Goal: Task Accomplishment & Management: Use online tool/utility

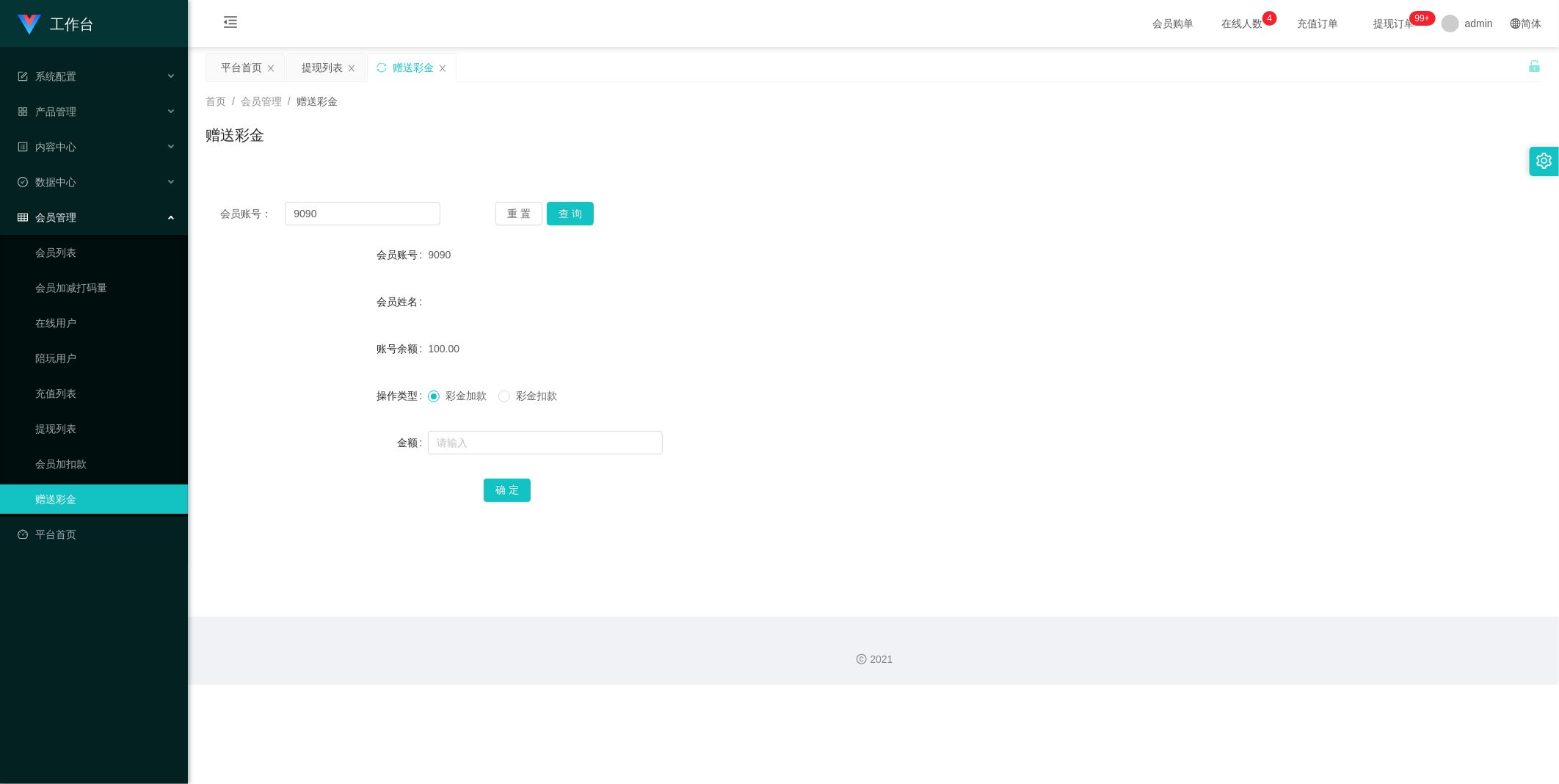
click at [348, 218] on input "9090" at bounding box center [362, 214] width 156 height 24
type input "Kzqian"
click at [563, 207] on button "查 询" at bounding box center [571, 214] width 47 height 24
click at [515, 443] on input "text" at bounding box center [545, 443] width 235 height 24
type input "100"
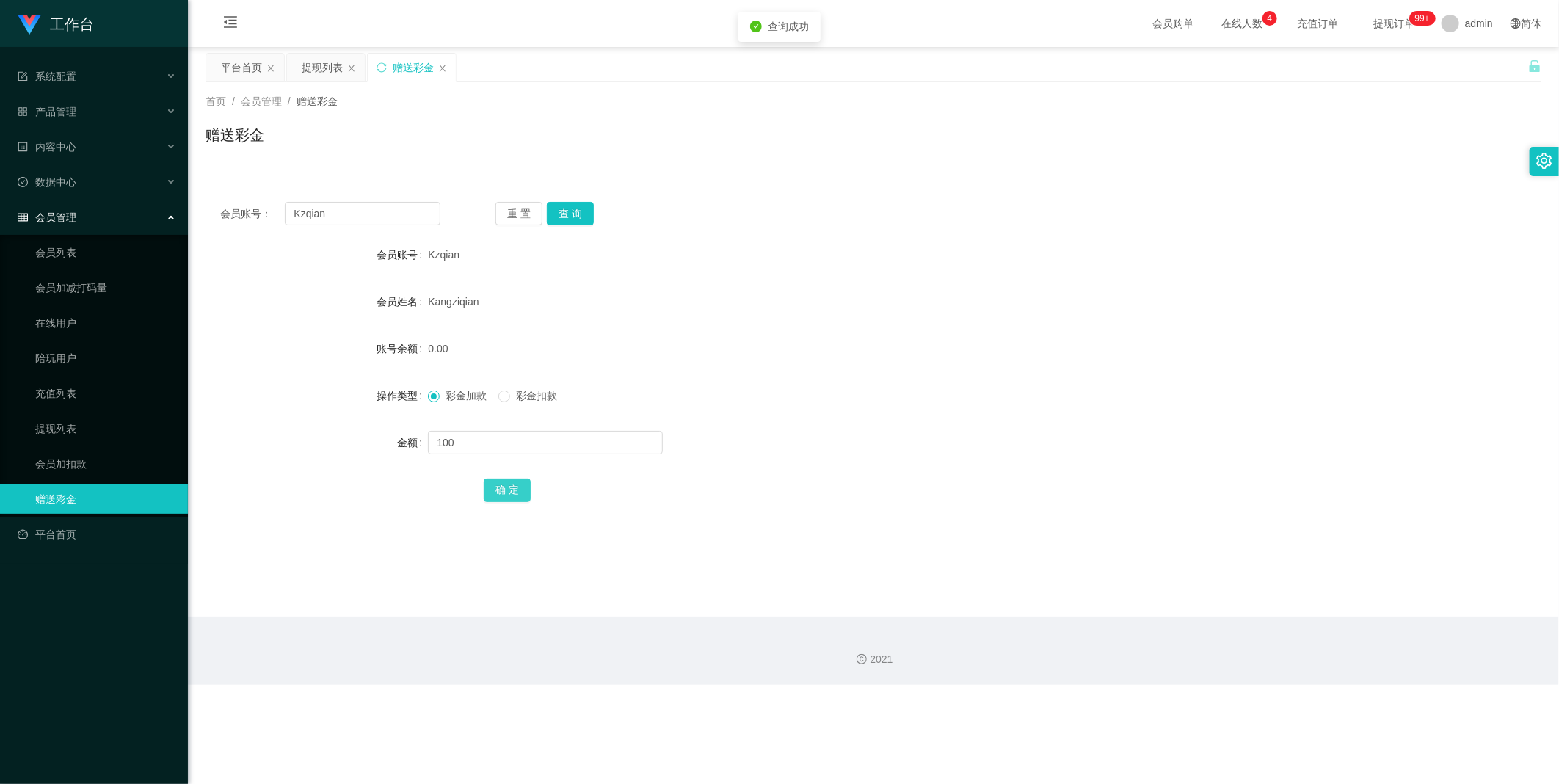
click at [504, 487] on button "确 定" at bounding box center [507, 490] width 47 height 24
click at [563, 209] on button "查 询" at bounding box center [571, 214] width 47 height 24
click at [523, 401] on span "彩金扣款" at bounding box center [537, 395] width 53 height 11
click at [507, 446] on input "text" at bounding box center [545, 443] width 235 height 24
type input "130"
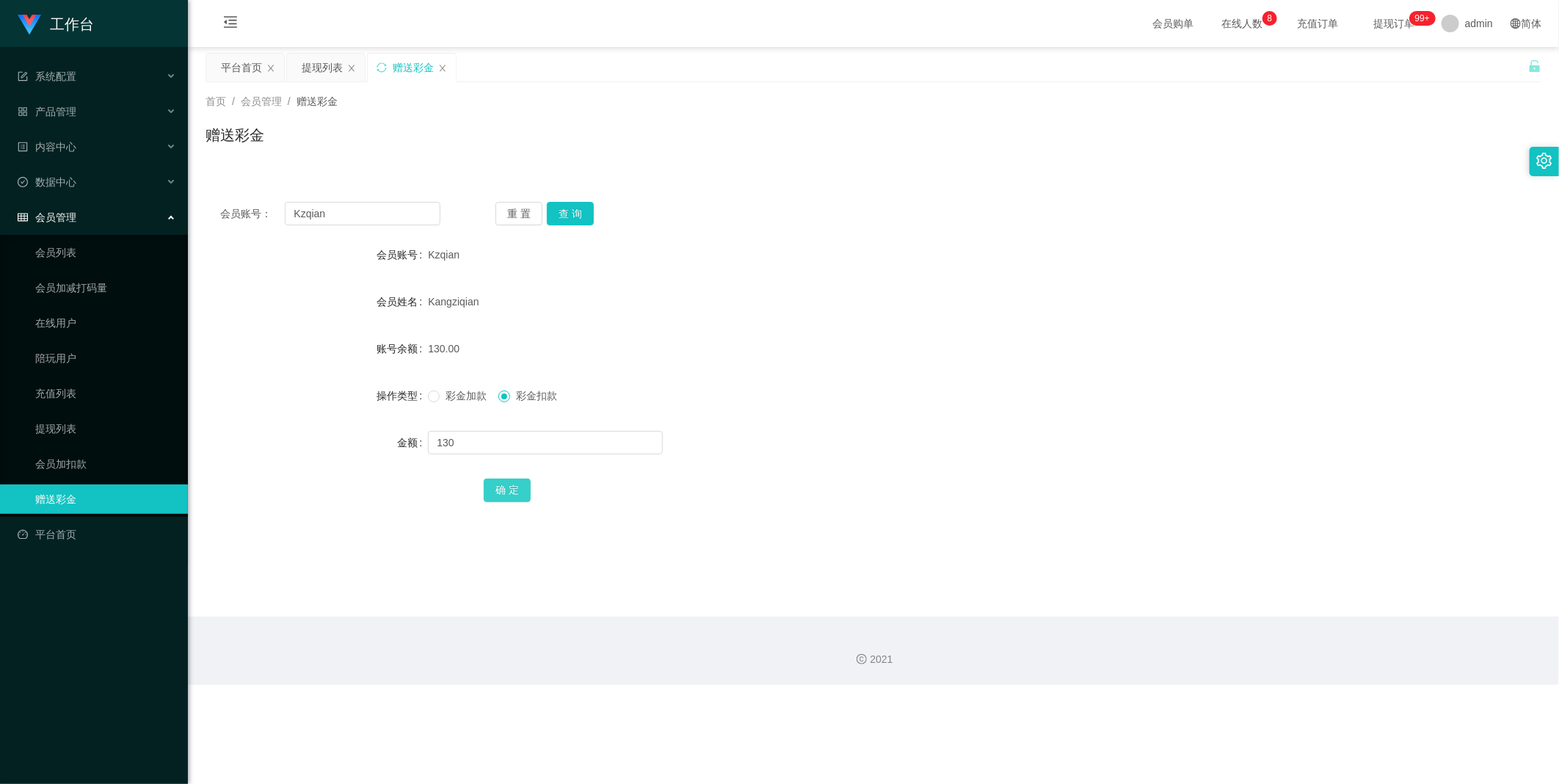
click at [511, 497] on button "确 定" at bounding box center [507, 490] width 47 height 24
